Goal: Navigation & Orientation: Find specific page/section

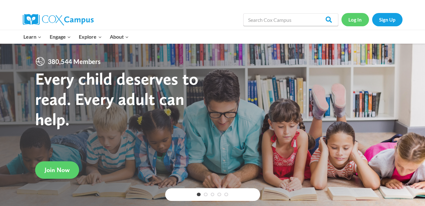
click at [360, 22] on link "Log In" at bounding box center [356, 19] width 28 height 13
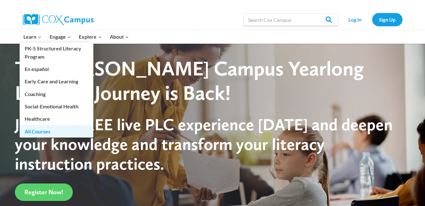
click at [52, 128] on link "All Courses" at bounding box center [57, 131] width 74 height 12
